Goal: Communication & Community: Answer question/provide support

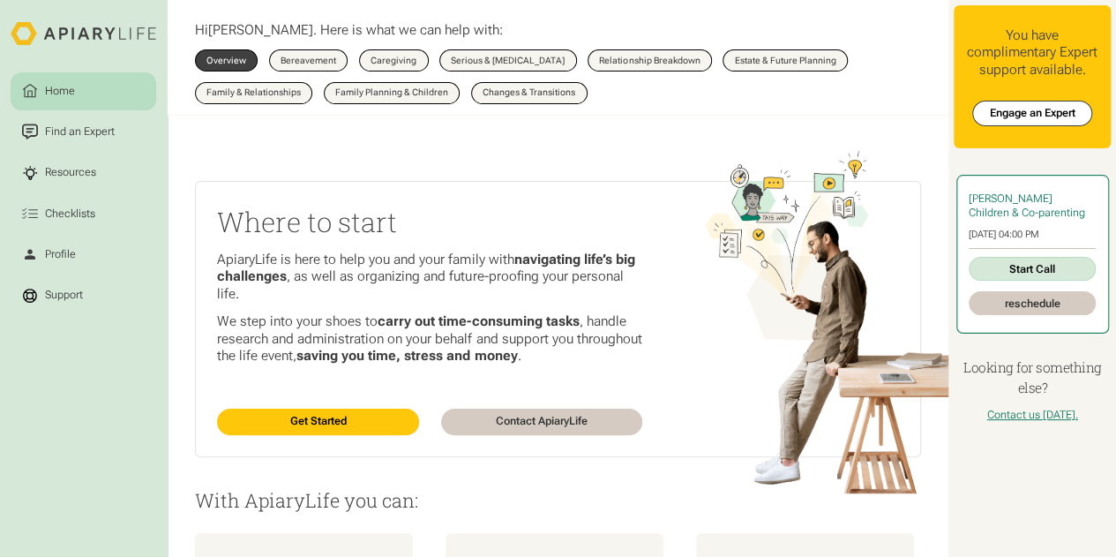
click at [1005, 259] on link "Start Call" at bounding box center [1033, 269] width 128 height 24
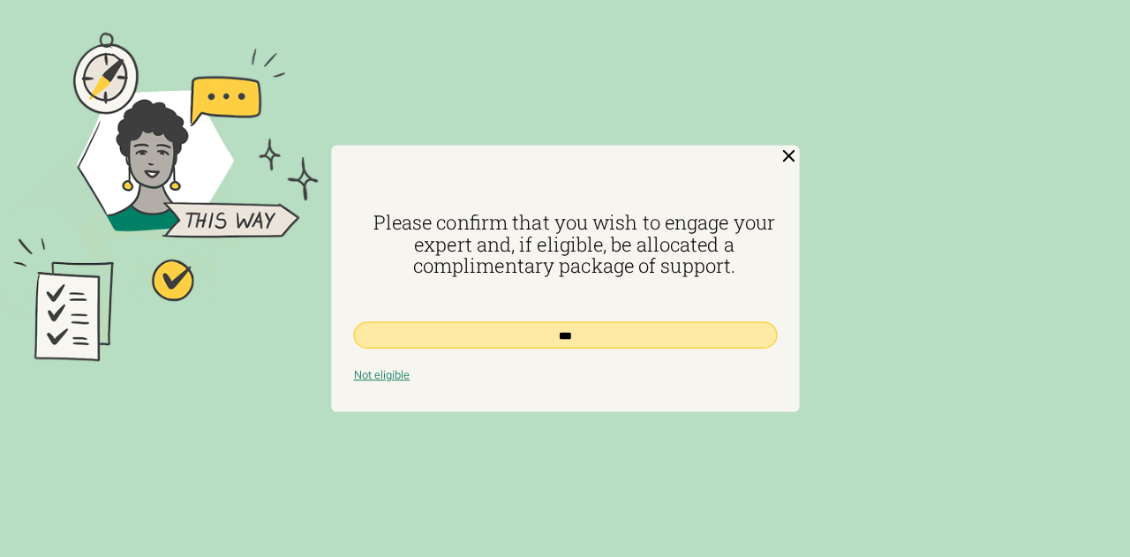
click at [641, 335] on input "***" at bounding box center [564, 335] width 423 height 26
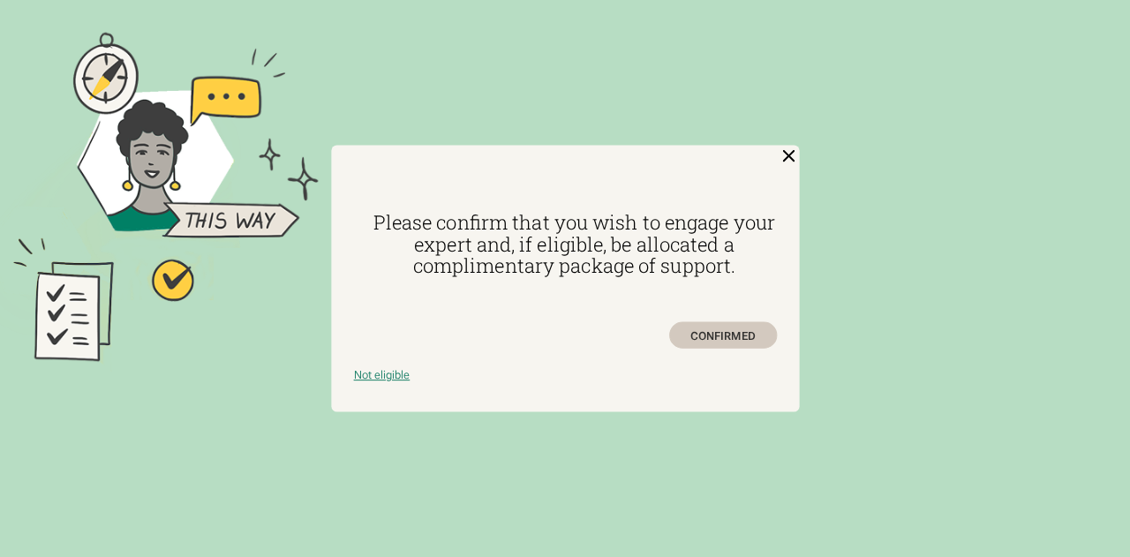
click at [718, 334] on div "CONFIRMED" at bounding box center [722, 335] width 108 height 26
